Goal: Information Seeking & Learning: Learn about a topic

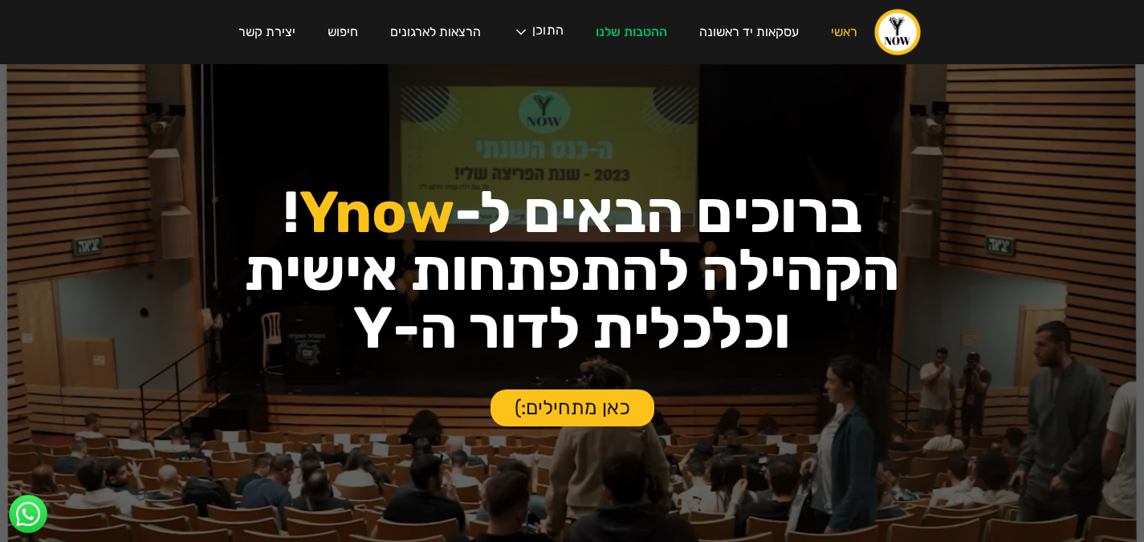
click at [532, 26] on div "עסקת פריסייל קבוצתית בצומת סביון לחברי הקהילה! ‍ אחרי חצי שנה של חיפושים, נכנסה…" at bounding box center [572, 271] width 1144 height 542
click at [453, 33] on div "עסקת פריסייל קבוצתית בצומת סביון לחברי הקהילה! ‍ אחרי חצי שנה של חיפושים, נכנסה…" at bounding box center [572, 271] width 1144 height 542
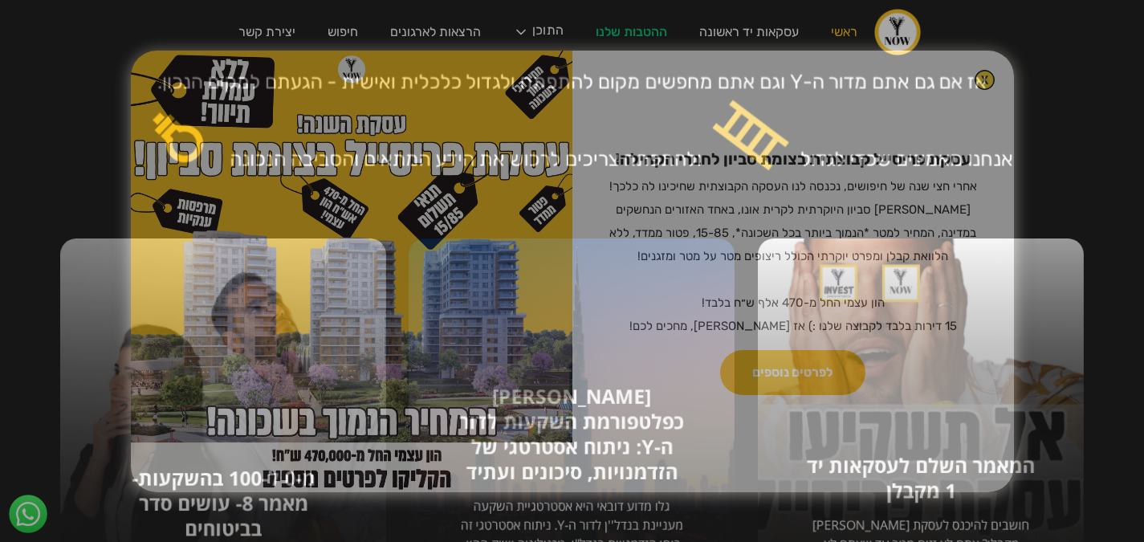
scroll to position [562, 0]
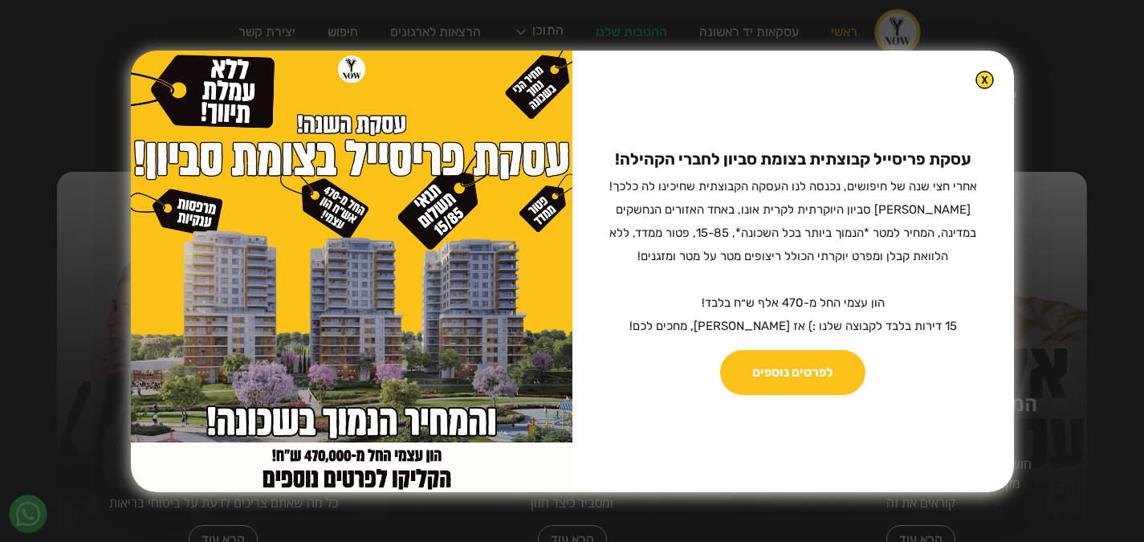
click at [976, 75] on img at bounding box center [985, 80] width 18 height 18
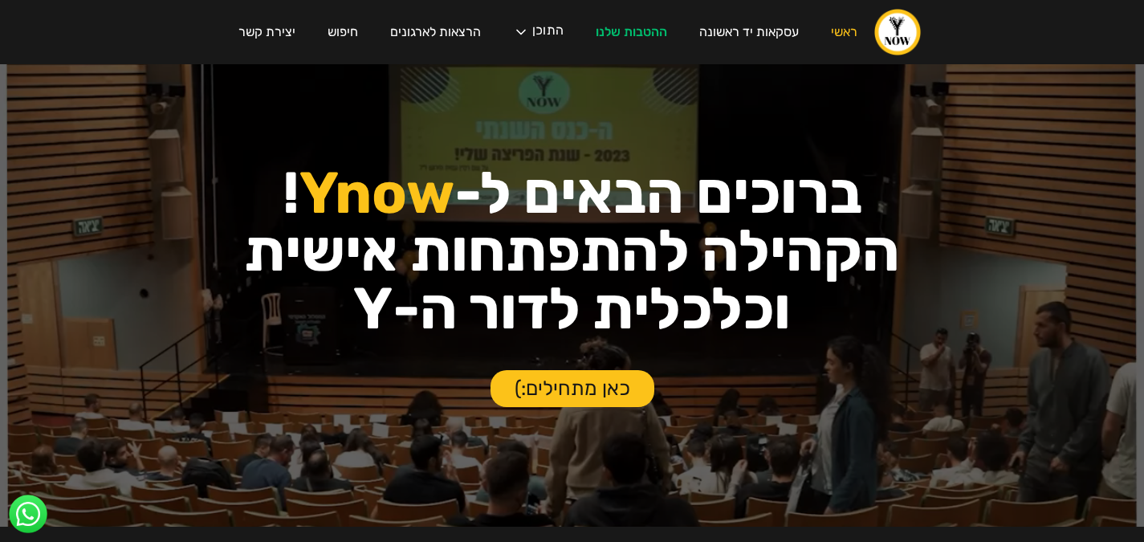
scroll to position [0, 0]
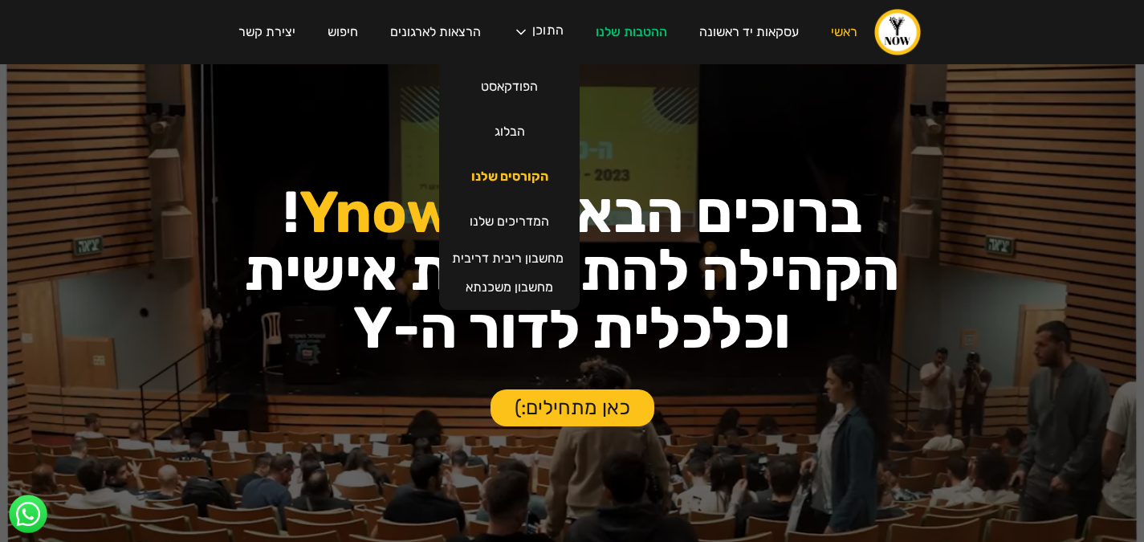
click at [489, 182] on link "הקורסים שלנו" at bounding box center [509, 176] width 109 height 45
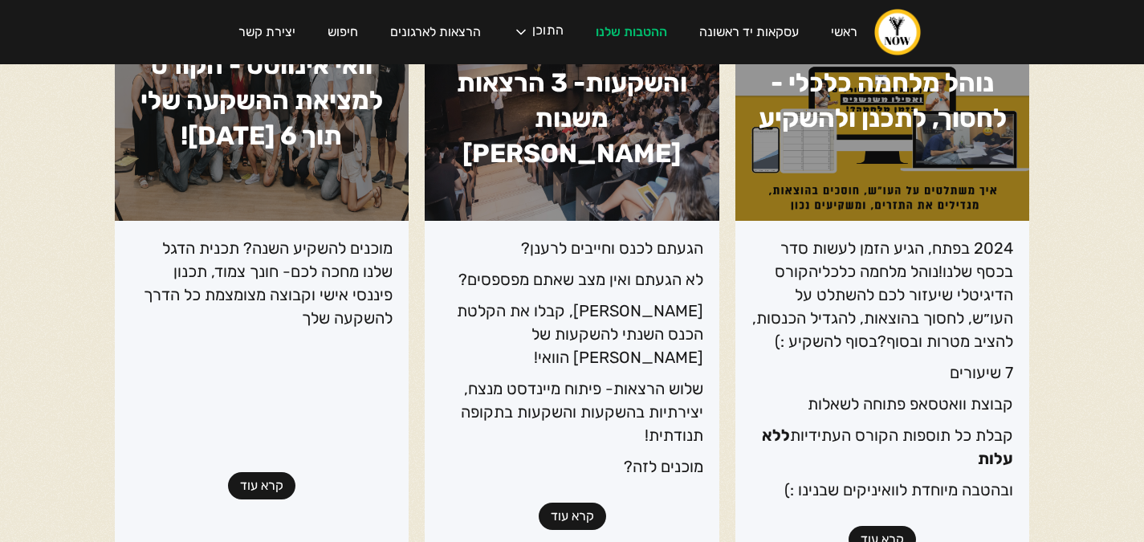
scroll to position [241, 0]
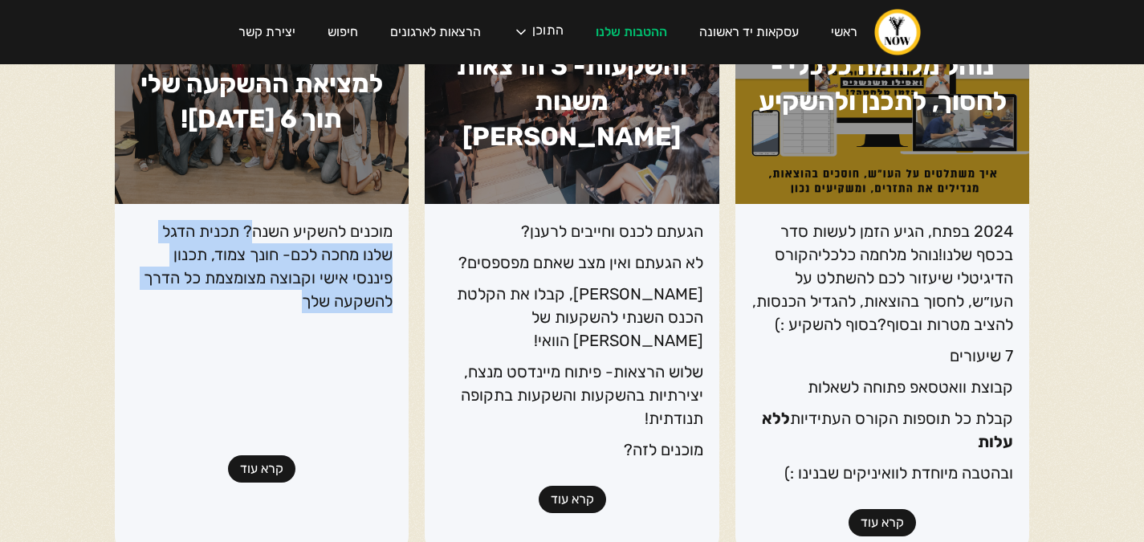
drag, startPoint x: 251, startPoint y: 222, endPoint x: 246, endPoint y: 305, distance: 83.7
click at [246, 305] on p "מוכנים להשקיע השנה? תכנית הדגל שלנו מחכה לכם- חונך צמוד, תכנון פיננסי אישי וקבו…" at bounding box center [262, 266] width 263 height 93
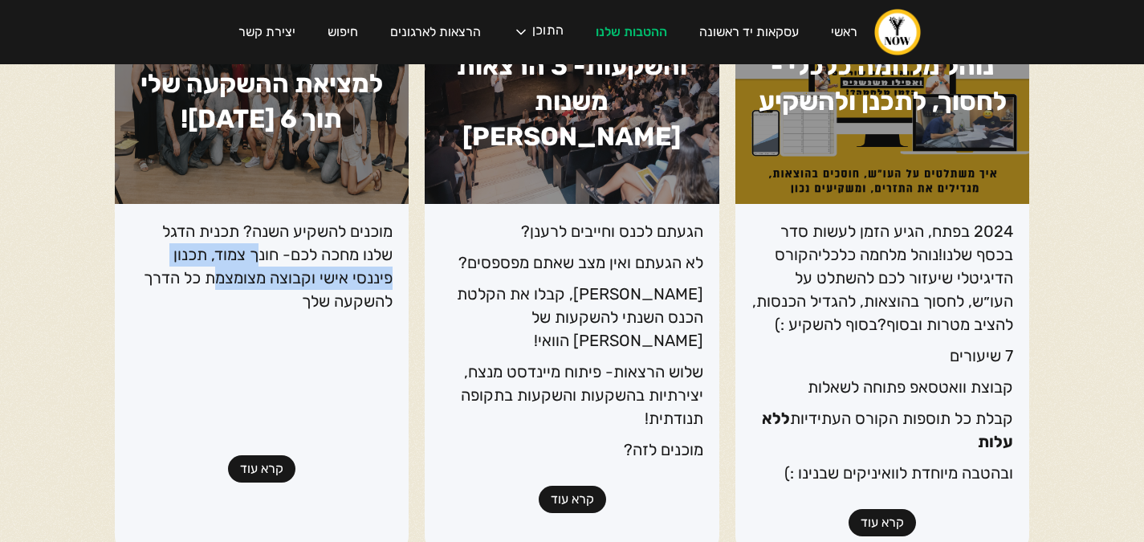
drag, startPoint x: 251, startPoint y: 259, endPoint x: 212, endPoint y: 271, distance: 41.2
click at [212, 271] on p "מוכנים להשקיע השנה? תכנית הדגל שלנו מחכה לכם- חונך צמוד, תכנון פיננסי אישי וקבו…" at bounding box center [262, 266] width 263 height 93
click at [214, 271] on p "מוכנים להשקיע השנה? תכנית הדגל שלנו מחכה לכם- חונך צמוד, תכנון פיננסי אישי וקבו…" at bounding box center [262, 266] width 263 height 93
click at [212, 280] on p "מוכנים להשקיע השנה? תכנית הדגל שלנו מחכה לכם- חונך צמוד, תכנון פיננסי אישי וקבו…" at bounding box center [262, 266] width 263 height 93
click at [248, 300] on p "מוכנים להשקיע השנה? תכנית הדגל שלנו מחכה לכם- חונך צמוד, תכנון פיננסי אישי וקבו…" at bounding box center [262, 266] width 263 height 93
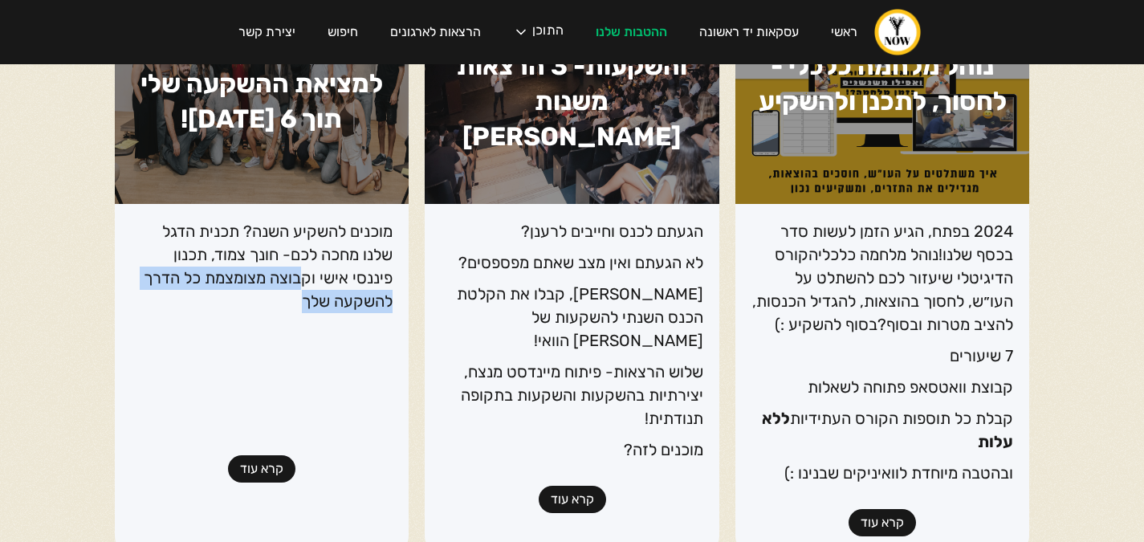
drag, startPoint x: 304, startPoint y: 302, endPoint x: 307, endPoint y: 267, distance: 35.5
click at [307, 267] on p "מוכנים להשקיע השנה? תכנית הדגל שלנו מחכה לכם- חונך צמוד, תכנון פיננסי אישי וקבו…" at bounding box center [262, 266] width 263 height 93
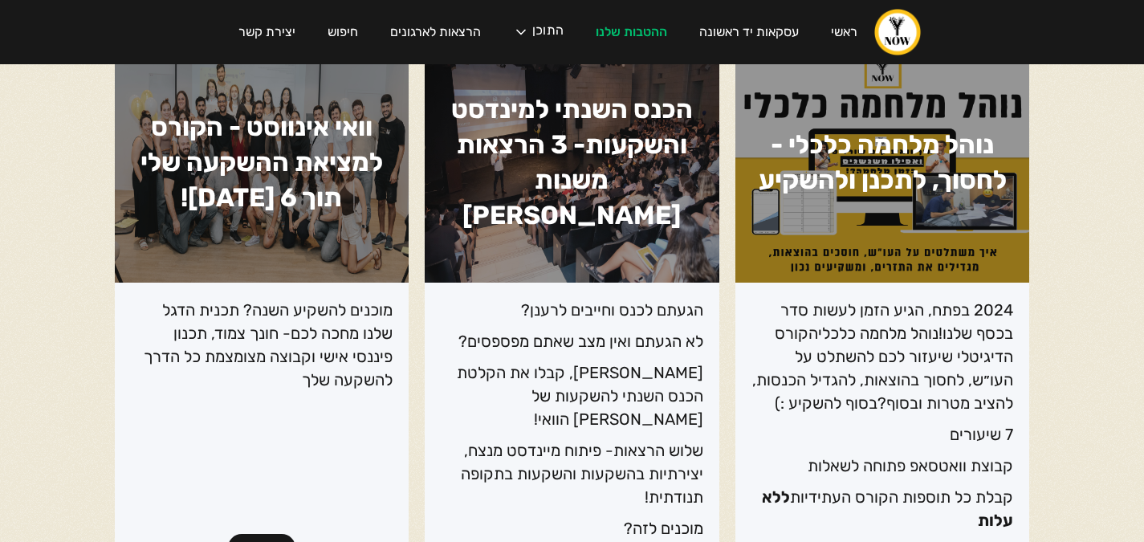
scroll to position [321, 0]
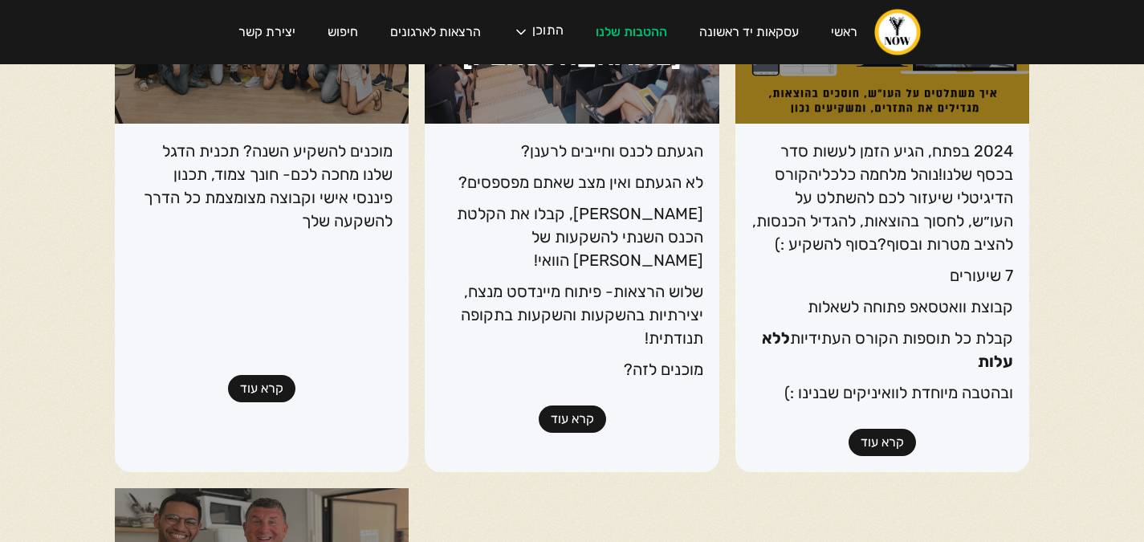
click at [260, 389] on link "קרא עוד" at bounding box center [261, 388] width 67 height 27
